Goal: Navigation & Orientation: Understand site structure

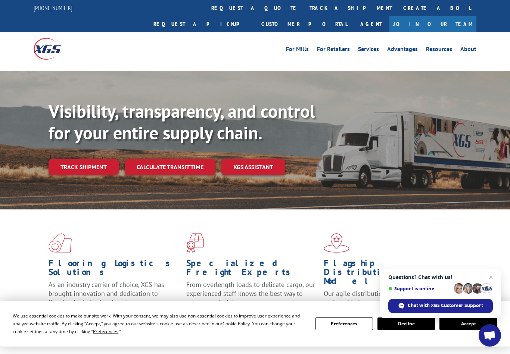
click at [466, 46] on link "About" at bounding box center [468, 50] width 16 height 8
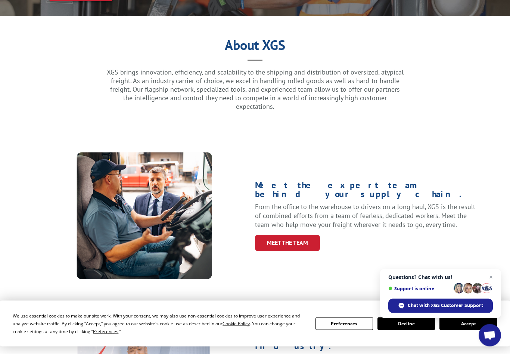
scroll to position [174, 0]
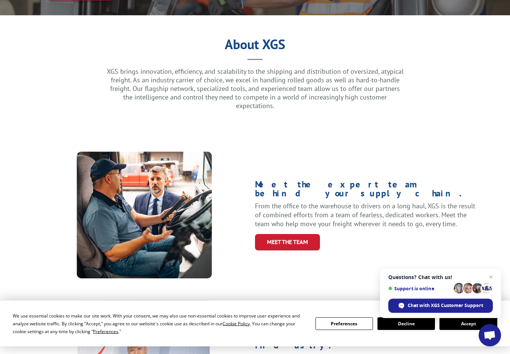
click at [287, 235] on link "Meet the Team" at bounding box center [287, 243] width 65 height 16
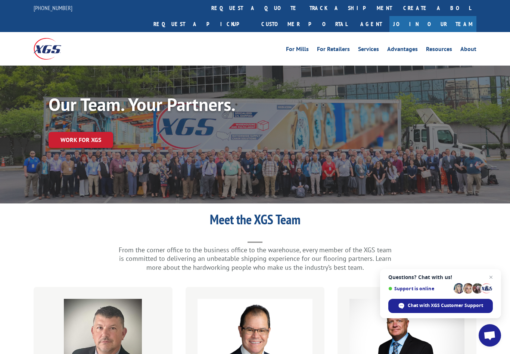
click at [468, 46] on link "About" at bounding box center [468, 50] width 16 height 8
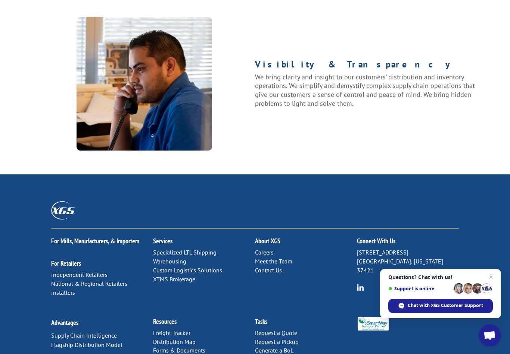
scroll to position [932, 0]
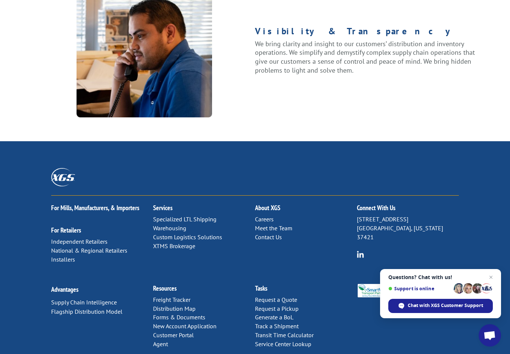
click at [490, 282] on span "Close chat" at bounding box center [490, 277] width 9 height 9
